Goal: Find specific page/section

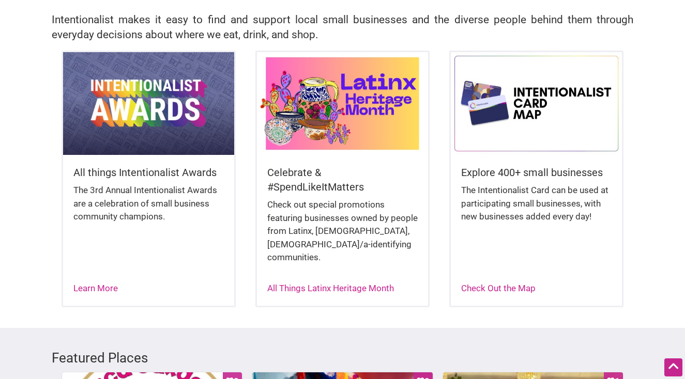
scroll to position [245, 0]
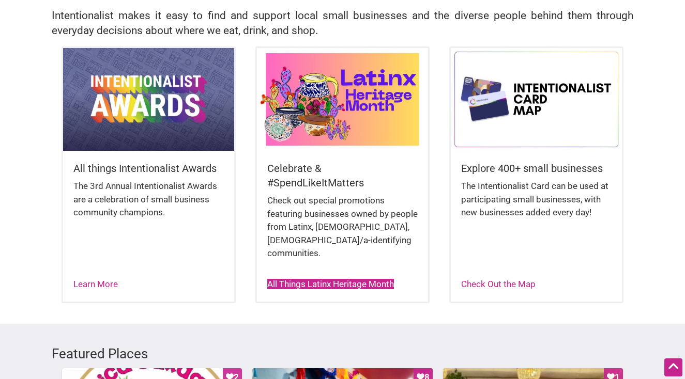
click at [341, 279] on link "All Things Latinx Heritage Month" at bounding box center [330, 284] width 127 height 10
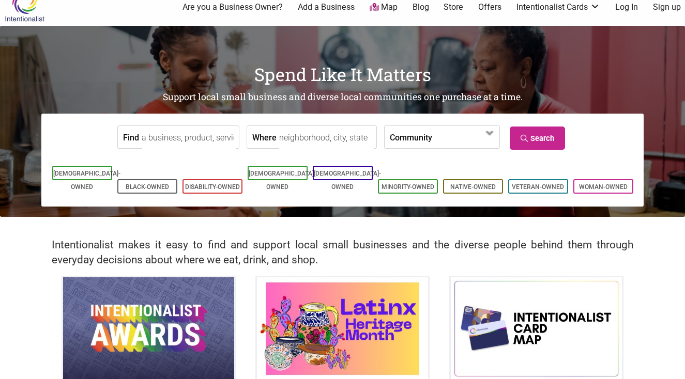
scroll to position [22, 0]
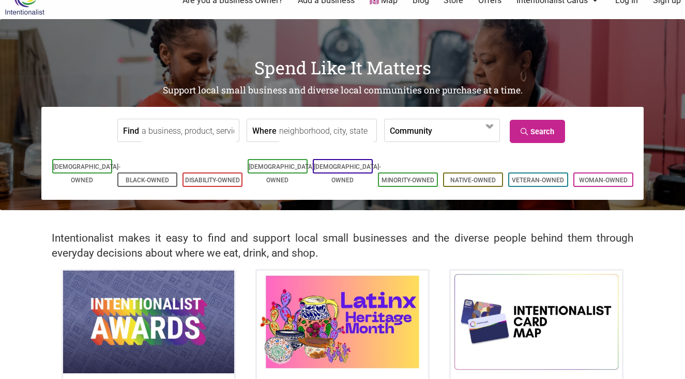
click at [312, 131] on input "Where" at bounding box center [326, 130] width 95 height 23
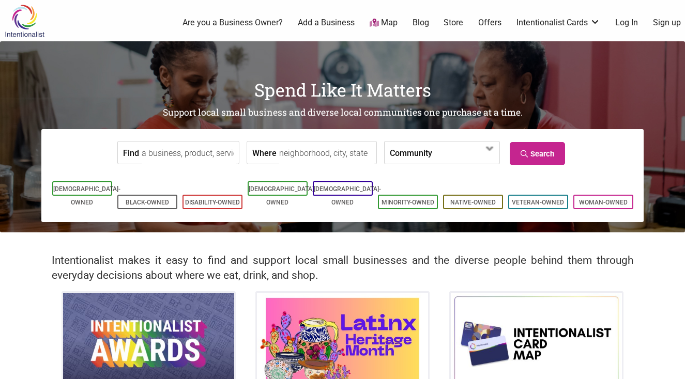
scroll to position [0, 0]
type input "pioneer square"
click at [545, 147] on link "Search" at bounding box center [537, 153] width 55 height 23
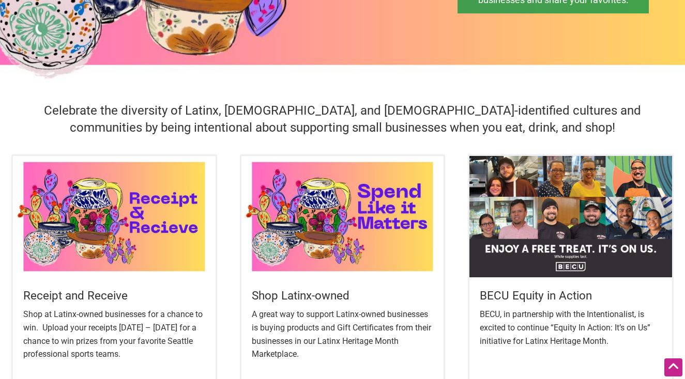
scroll to position [182, 0]
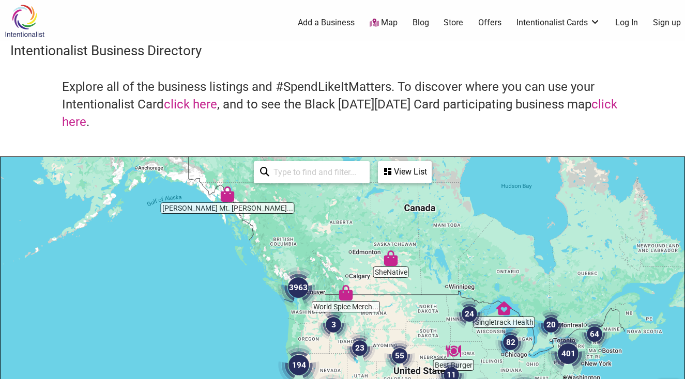
click at [297, 289] on img "3963" at bounding box center [298, 287] width 41 height 41
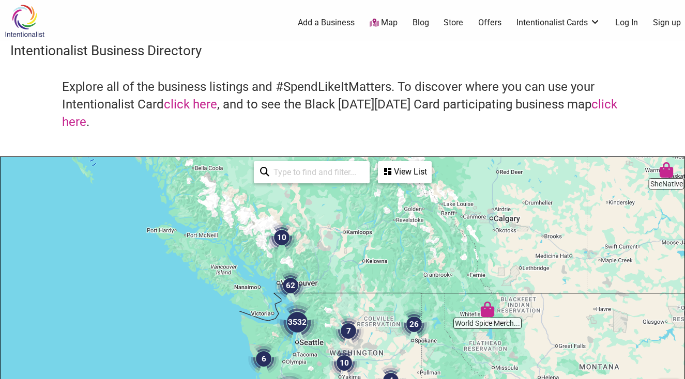
click at [295, 325] on img "3532" at bounding box center [296, 322] width 41 height 41
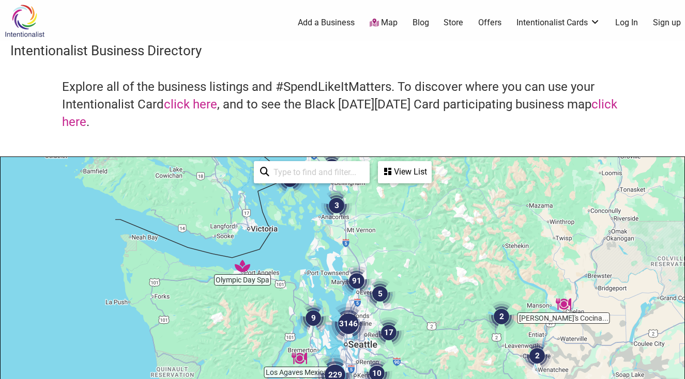
click at [348, 321] on img "3146" at bounding box center [348, 323] width 41 height 41
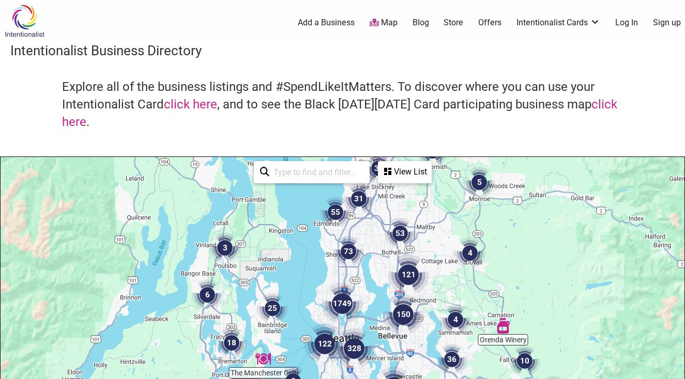
click at [352, 318] on img "1749" at bounding box center [341, 303] width 41 height 41
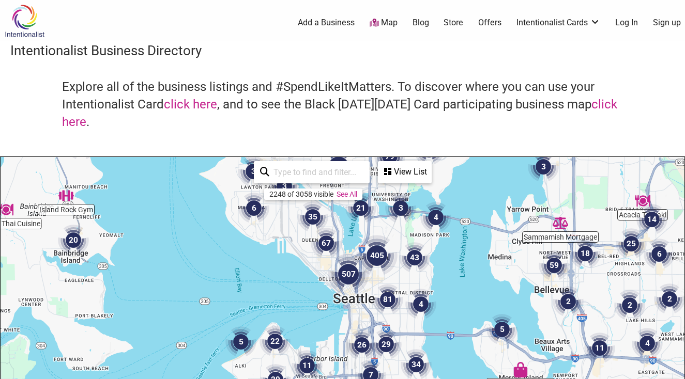
drag, startPoint x: 351, startPoint y: 347, endPoint x: 353, endPoint y: 172, distance: 175.2
click at [353, 172] on div "Island Rock Gym Willy's Cafe Sammamish Mortgage The Prom Closet B... Yungfreckl…" at bounding box center [343, 358] width 684 height 402
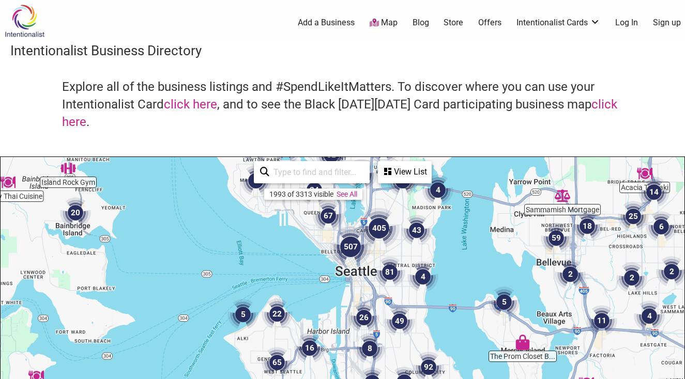
click at [354, 278] on div "To navigate, press the arrow keys." at bounding box center [343, 358] width 684 height 402
click at [352, 251] on img "507" at bounding box center [350, 246] width 41 height 41
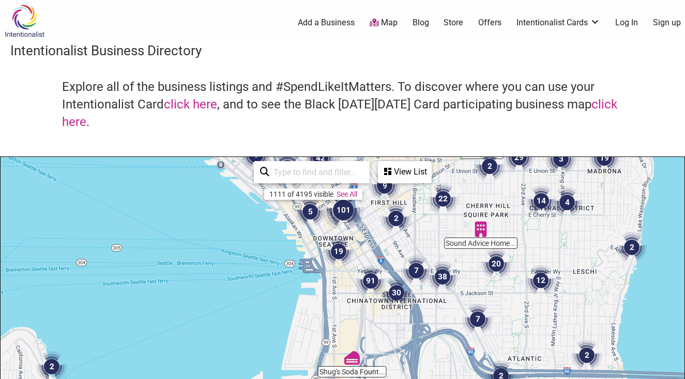
drag, startPoint x: 406, startPoint y: 343, endPoint x: 374, endPoint y: 201, distance: 146.1
click at [374, 201] on div "To navigate, press the arrow keys." at bounding box center [343, 358] width 684 height 402
